Goal: Transaction & Acquisition: Purchase product/service

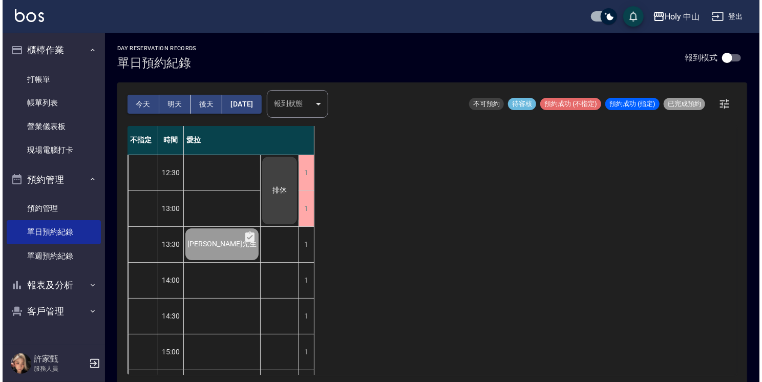
scroll to position [359, 0]
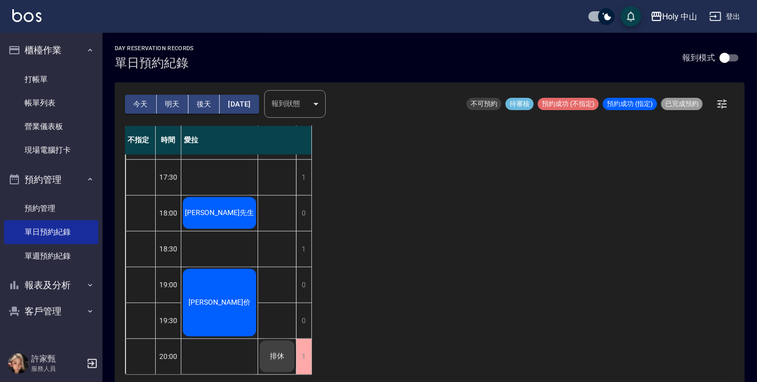
click at [238, 213] on div "[PERSON_NAME]先生" at bounding box center [219, 213] width 76 height 35
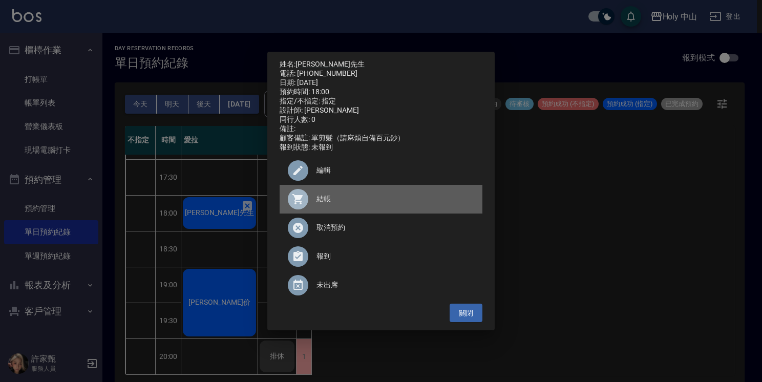
click at [325, 204] on span "結帳" at bounding box center [396, 199] width 158 height 11
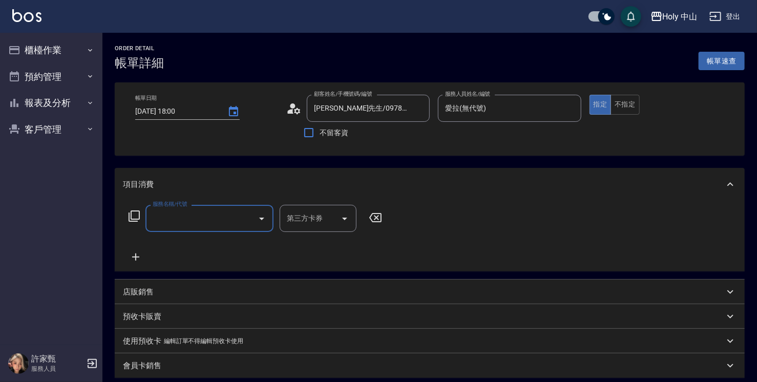
click at [206, 221] on input "服務名稱/代號" at bounding box center [201, 219] width 103 height 18
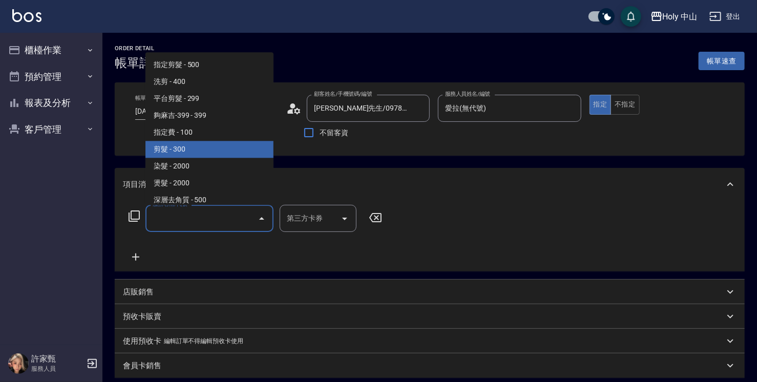
click at [191, 151] on span "剪髮 - 300" at bounding box center [209, 149] width 128 height 17
type input "剪髮(C02)"
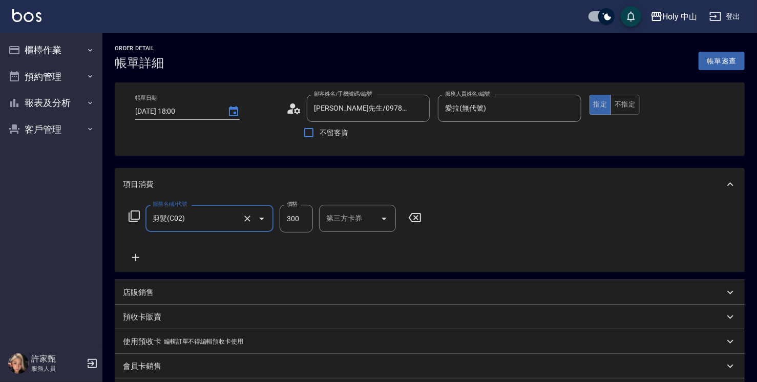
scroll to position [102, 0]
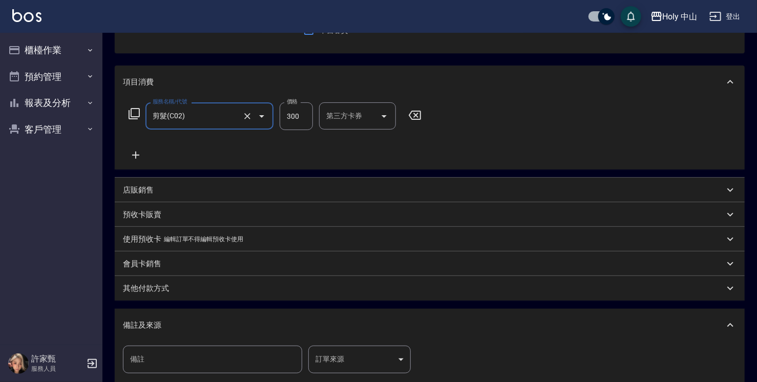
click at [355, 293] on div "其他付款方式" at bounding box center [423, 288] width 601 height 11
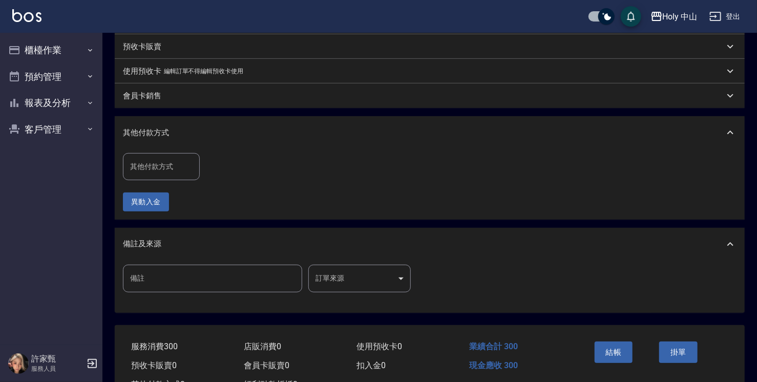
scroll to position [307, 0]
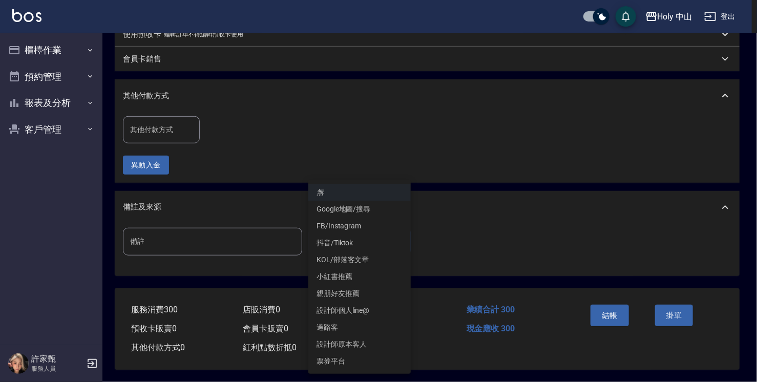
click at [351, 247] on body "Holy 中山 登出 櫃檯作業 打帳單 帳單列表 營業儀表板 現場電腦打卡 預約管理 預約管理 單日預約紀錄 單週預約紀錄 報表及分析 報表目錄 店家日報表 …" at bounding box center [378, 37] width 757 height 689
click at [348, 341] on li "設計師原本客人" at bounding box center [359, 344] width 102 height 17
type input "設計師原本客人"
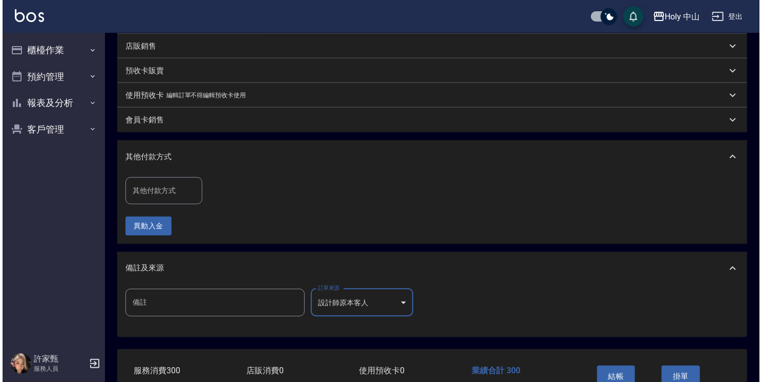
scroll to position [256, 0]
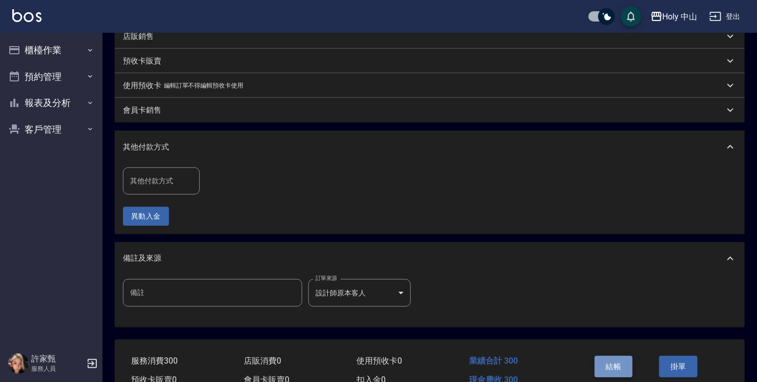
click at [602, 368] on button "結帳" at bounding box center [614, 367] width 38 height 22
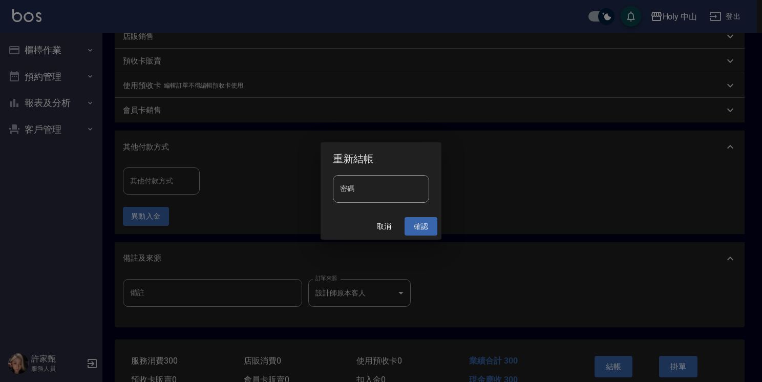
click at [422, 227] on button "確認" at bounding box center [421, 226] width 33 height 19
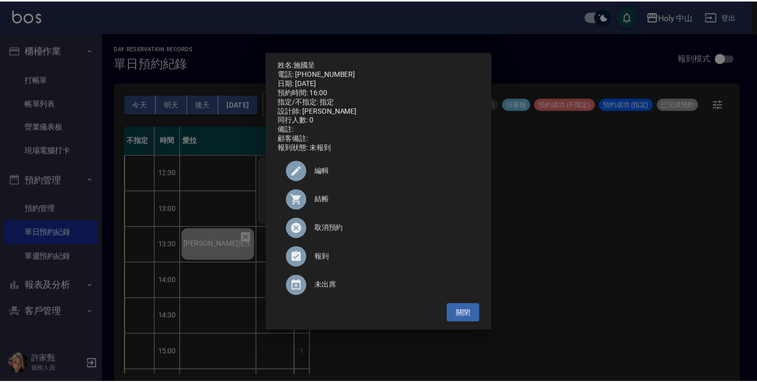
scroll to position [156, 0]
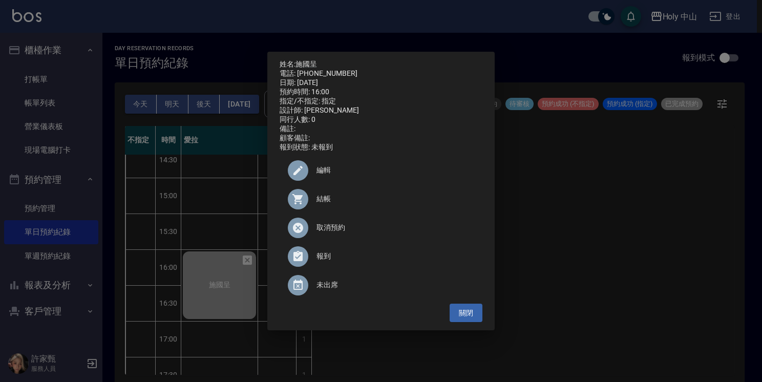
click at [627, 287] on div "姓名: 施國呈 電話: 0981680670 日期: 2025/10/08 預約時間: 16:00 指定/不指定: 指定 設計師: 愛拉 同行人數: 0 備註…" at bounding box center [381, 191] width 762 height 382
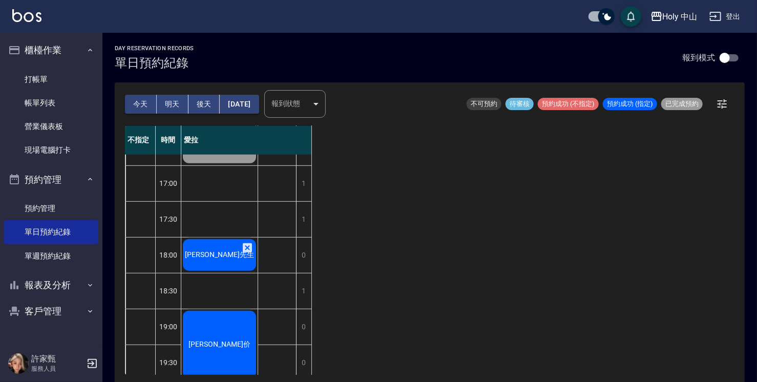
scroll to position [361, 0]
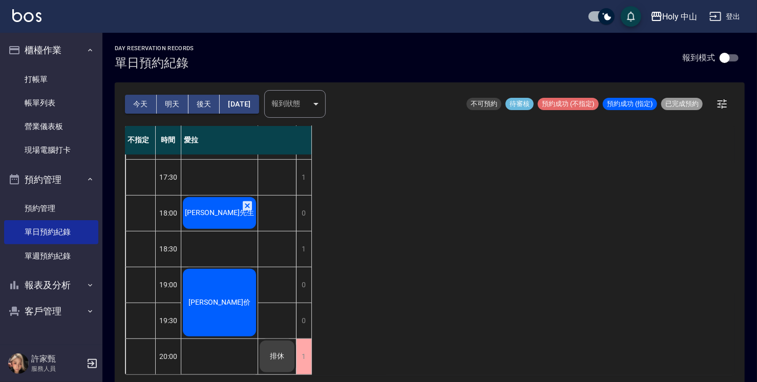
click at [213, 298] on span "[PERSON_NAME]价" at bounding box center [219, 302] width 66 height 9
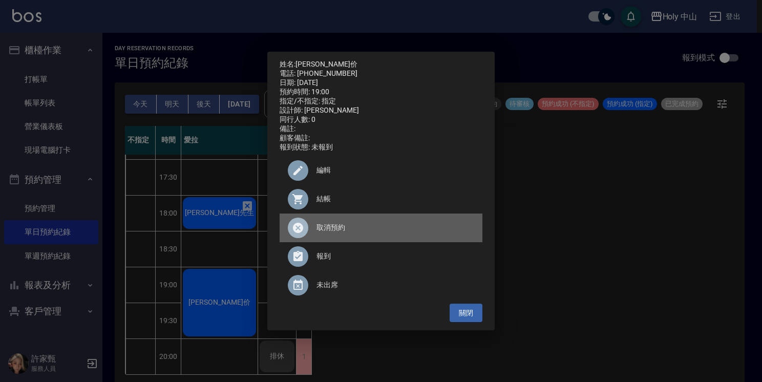
click at [324, 233] on span "取消預約" at bounding box center [396, 227] width 158 height 11
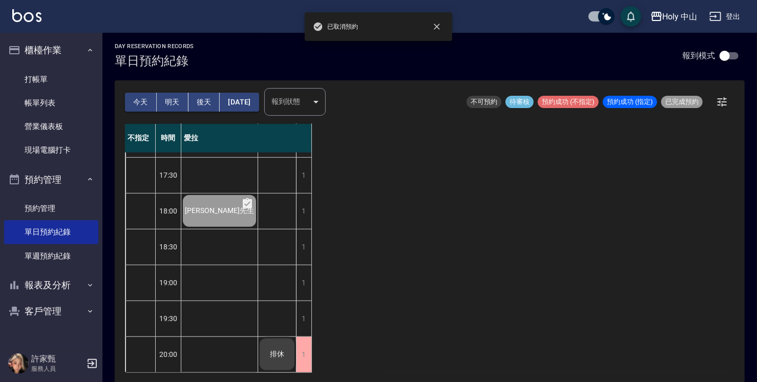
scroll to position [3, 0]
